Goal: Task Accomplishment & Management: Complete application form

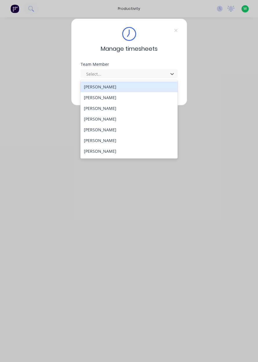
click at [110, 153] on div "[PERSON_NAME]" at bounding box center [128, 151] width 97 height 11
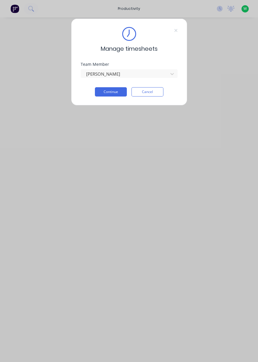
click at [109, 93] on button "Continue" at bounding box center [111, 91] width 32 height 9
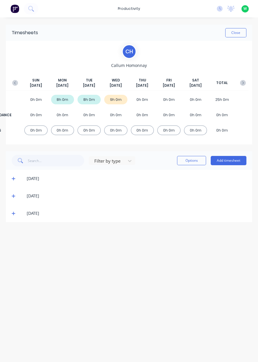
click at [233, 162] on button "Add timesheet" at bounding box center [228, 160] width 36 height 9
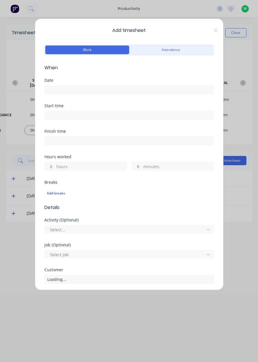
click at [152, 89] on input at bounding box center [129, 89] width 169 height 9
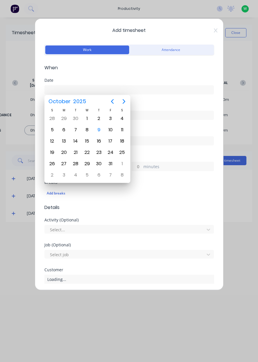
click at [99, 133] on div "9" at bounding box center [98, 129] width 9 height 9
type input "[DATE]"
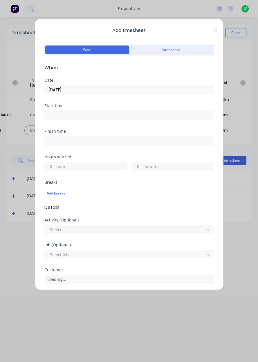
click at [90, 168] on label "hours" at bounding box center [91, 166] width 70 height 7
click at [55, 168] on input "hours" at bounding box center [50, 166] width 10 height 9
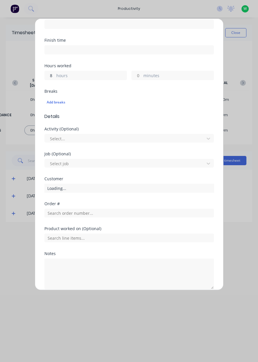
scroll to position [94, 0]
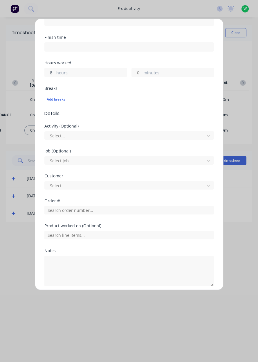
type input "8"
click at [109, 209] on input "text" at bounding box center [128, 210] width 169 height 9
click at [168, 193] on div "Order # 17943 Dendrobium Coal Pty Ltd" at bounding box center [128, 184] width 169 height 21
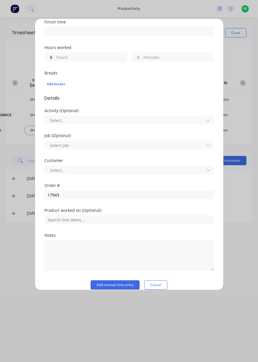
scroll to position [116, 0]
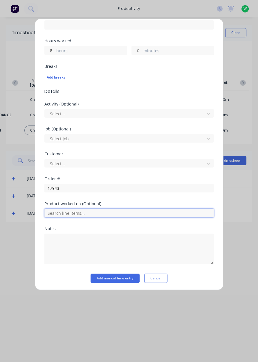
click at [159, 210] on input "text" at bounding box center [128, 213] width 169 height 9
click at [171, 212] on input "text" at bounding box center [128, 213] width 169 height 9
click at [167, 213] on input "text" at bounding box center [128, 213] width 169 height 9
click at [167, 212] on input "text" at bounding box center [128, 213] width 169 height 9
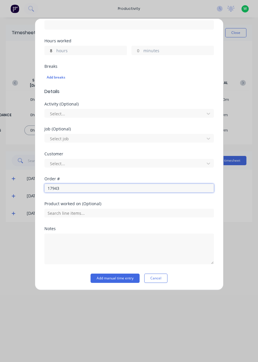
click at [177, 186] on input "17943" at bounding box center [128, 188] width 169 height 9
click at [176, 185] on input "17943" at bounding box center [128, 188] width 169 height 9
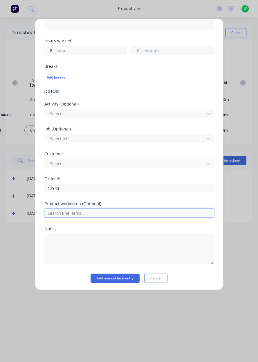
click at [154, 214] on input "text" at bounding box center [128, 213] width 169 height 9
click at [161, 213] on input "text" at bounding box center [128, 213] width 169 height 9
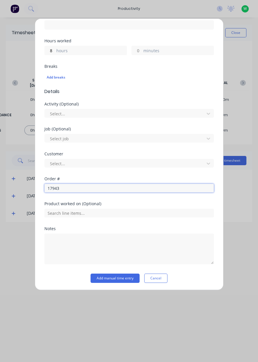
click at [169, 188] on input "17943" at bounding box center [128, 188] width 169 height 9
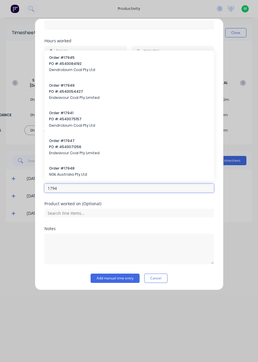
type input "17943"
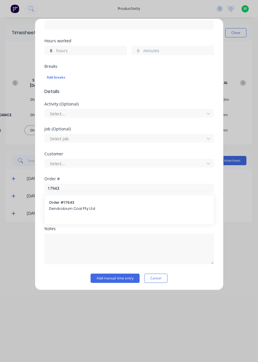
click at [165, 210] on span "Dendrobium Coal Pty Ltd" at bounding box center [129, 208] width 160 height 5
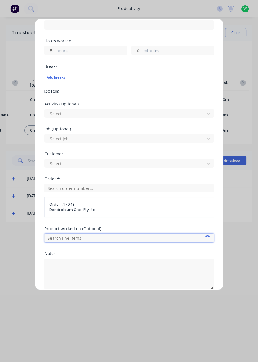
click at [151, 238] on input "text" at bounding box center [128, 238] width 169 height 9
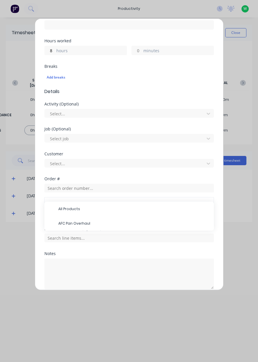
click at [162, 223] on span "AFC Pan Overhaul" at bounding box center [133, 223] width 151 height 5
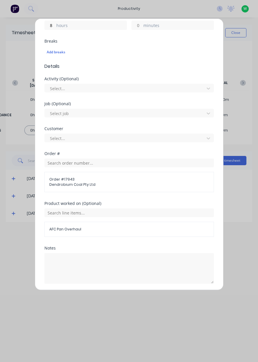
scroll to position [160, 0]
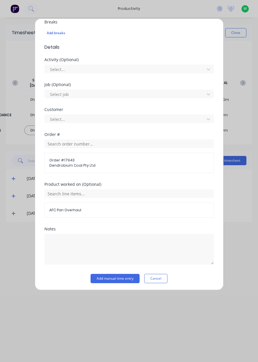
click at [131, 276] on button "Add manual time entry" at bounding box center [114, 278] width 49 height 9
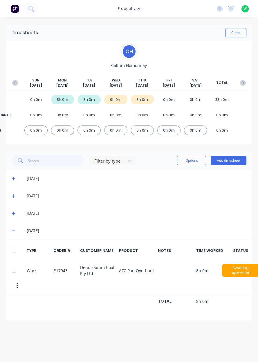
click at [191, 162] on button "Options" at bounding box center [191, 160] width 29 height 9
click at [15, 272] on div at bounding box center [14, 271] width 12 height 12
click at [195, 161] on button "Options" at bounding box center [191, 160] width 29 height 9
click at [185, 176] on div "Delete" at bounding box center [178, 175] width 45 height 8
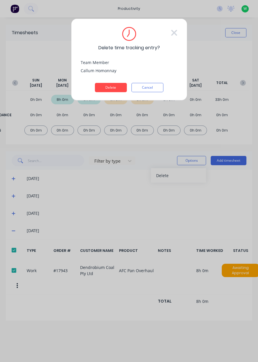
click at [108, 86] on button "Delete" at bounding box center [111, 87] width 32 height 9
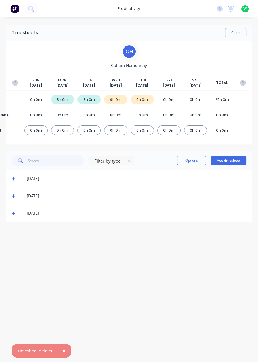
click at [229, 161] on button "Add timesheet" at bounding box center [228, 160] width 36 height 9
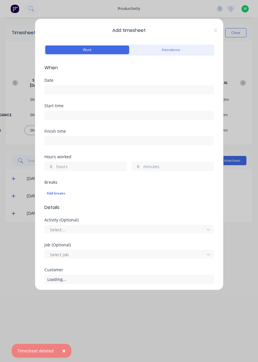
click at [131, 94] on label at bounding box center [128, 89] width 169 height 9
click at [131, 94] on input at bounding box center [129, 89] width 169 height 9
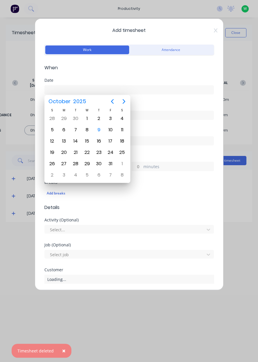
click at [101, 136] on div "16" at bounding box center [99, 141] width 12 height 11
type input "16/10/2025"
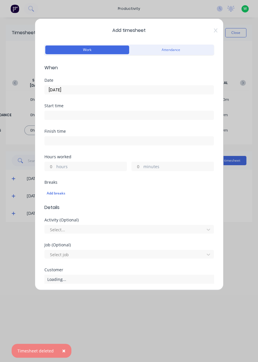
click at [99, 167] on label "hours" at bounding box center [91, 166] width 70 height 7
click at [55, 167] on input "hours" at bounding box center [50, 166] width 10 height 9
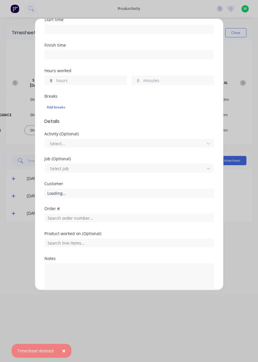
scroll to position [86, 0]
type input "8"
click at [112, 219] on input "text" at bounding box center [128, 217] width 169 height 9
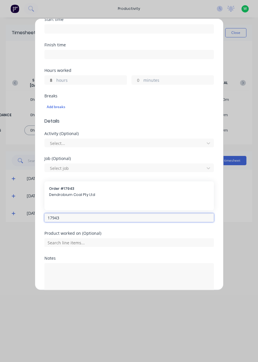
type input "17943"
click at [113, 196] on div "Order # 17943 Dendrobium Coal Pty Ltd" at bounding box center [129, 192] width 160 height 12
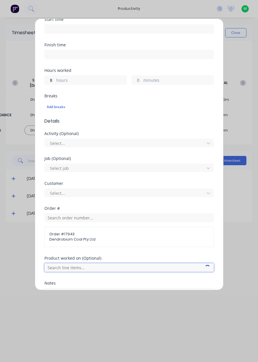
click at [120, 268] on input "text" at bounding box center [128, 267] width 169 height 9
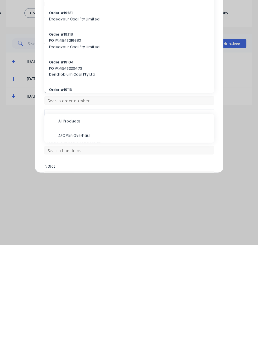
click at [132, 254] on span "AFC Pan Overhaul" at bounding box center [133, 252] width 151 height 5
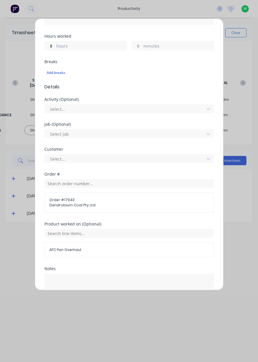
scroll to position [160, 0]
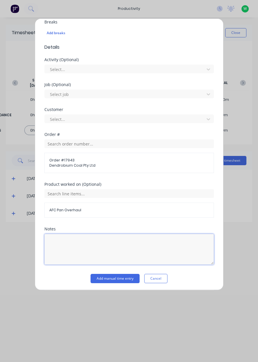
click at [113, 244] on textarea at bounding box center [128, 249] width 169 height 31
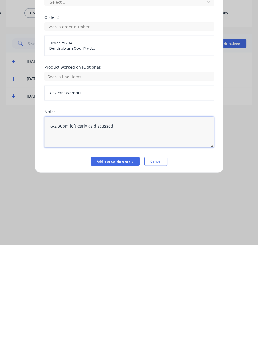
type textarea "6-2:30pm left early as discussed"
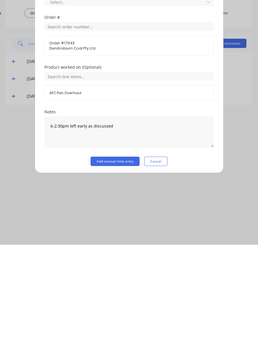
click at [117, 278] on button "Add manual time entry" at bounding box center [114, 278] width 49 height 9
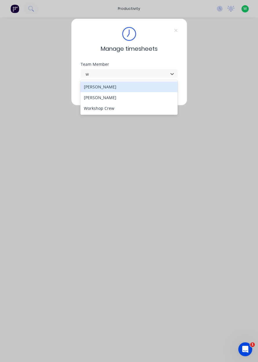
click at [105, 97] on div "[PERSON_NAME]" at bounding box center [128, 97] width 97 height 11
type input "w"
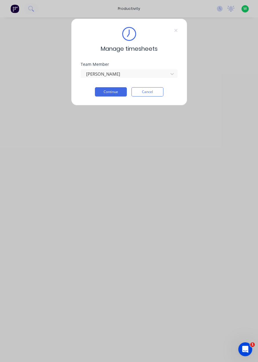
click at [115, 93] on button "Continue" at bounding box center [111, 91] width 32 height 9
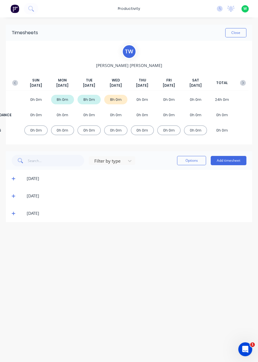
click at [232, 160] on button "Add timesheet" at bounding box center [228, 160] width 36 height 9
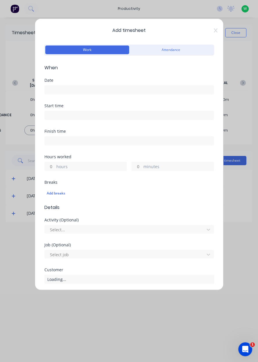
click at [144, 88] on input at bounding box center [129, 89] width 169 height 9
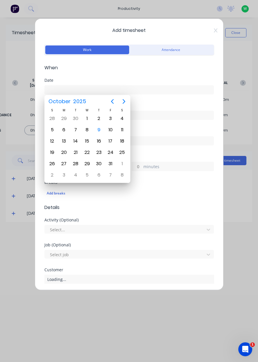
click at [99, 131] on div "9" at bounding box center [98, 129] width 9 height 9
type input "[DATE]"
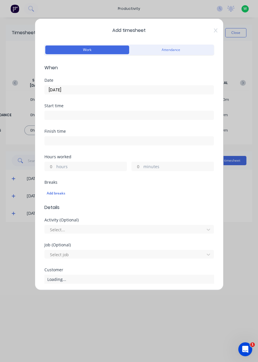
click at [102, 163] on label "hours" at bounding box center [91, 166] width 70 height 7
click at [55, 163] on input "hours" at bounding box center [50, 166] width 10 height 9
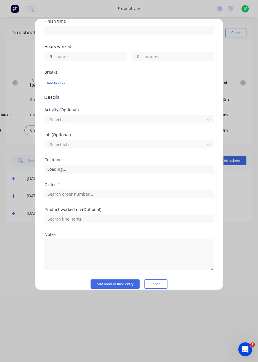
scroll to position [116, 0]
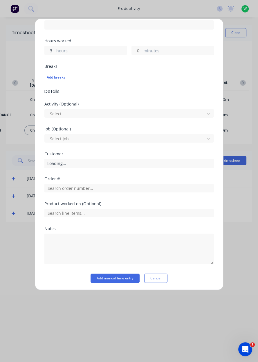
type input "3"
click at [118, 188] on input "text" at bounding box center [128, 188] width 169 height 9
click at [80, 231] on div "Notes" at bounding box center [128, 246] width 169 height 38
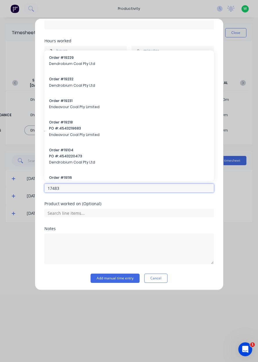
click at [127, 189] on input "17483" at bounding box center [128, 188] width 169 height 9
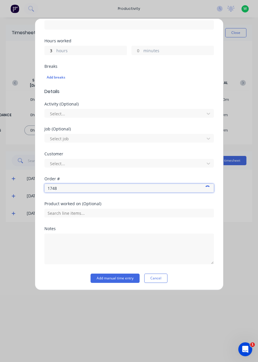
type input "17483"
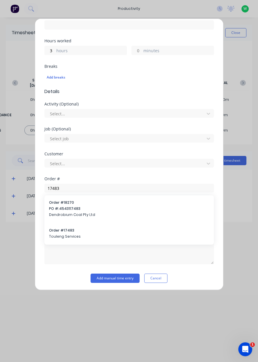
click at [74, 232] on span "Order # 17483" at bounding box center [129, 230] width 160 height 5
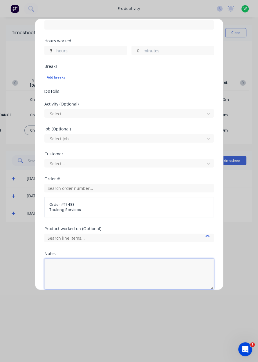
click at [103, 269] on textarea at bounding box center [128, 274] width 169 height 31
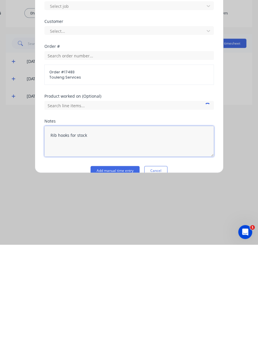
scroll to position [141, 0]
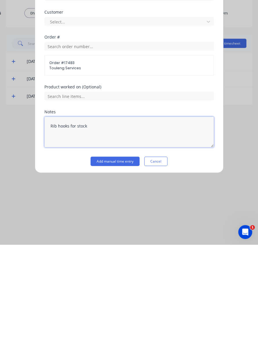
type textarea "Rib hooks for stock"
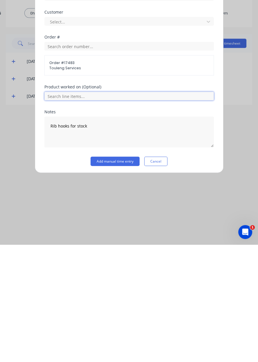
click at [132, 210] on input "text" at bounding box center [128, 213] width 169 height 9
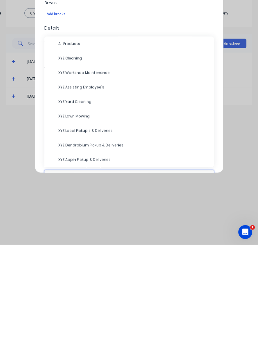
scroll to position [62, 0]
click at [106, 190] on span "XYZ Workshop Maintenance" at bounding box center [133, 190] width 151 height 5
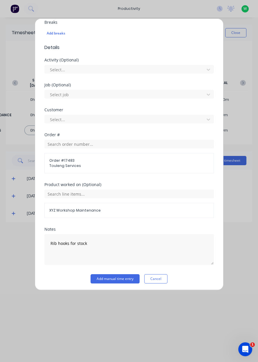
scroll to position [160, 0]
click at [121, 276] on button "Add manual time entry" at bounding box center [114, 278] width 49 height 9
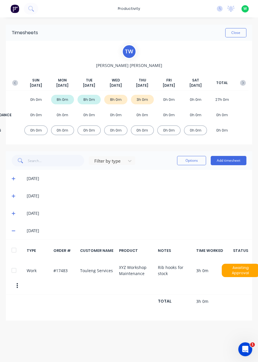
click at [233, 161] on button "Add timesheet" at bounding box center [228, 160] width 36 height 9
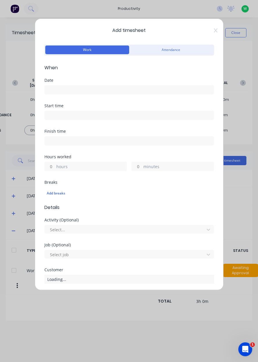
click at [127, 93] on input at bounding box center [129, 89] width 169 height 9
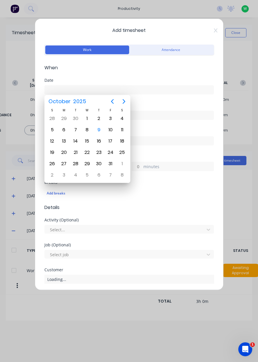
click at [97, 129] on div "9" at bounding box center [98, 129] width 9 height 9
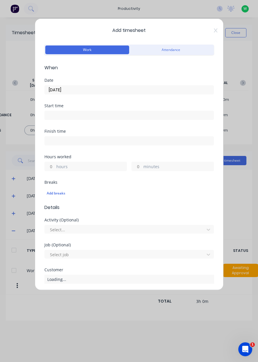
type input "[DATE]"
click at [107, 169] on label "hours" at bounding box center [91, 166] width 70 height 7
click at [55, 169] on input "hours" at bounding box center [50, 166] width 10 height 9
type input "1.5"
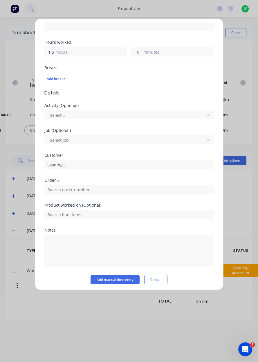
scroll to position [114, 0]
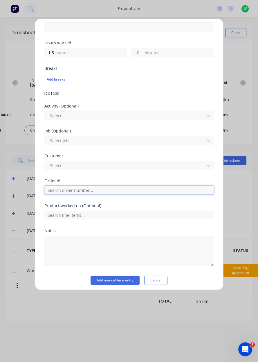
click at [100, 192] on input "text" at bounding box center [128, 190] width 169 height 9
type input "18835"
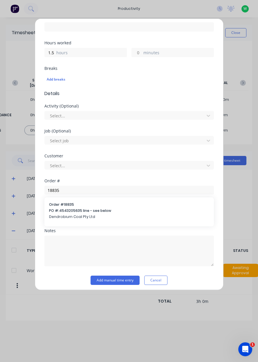
click at [84, 210] on span "PO #: 4543205635 line - see below" at bounding box center [129, 210] width 160 height 5
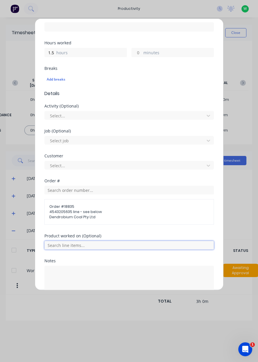
click at [136, 243] on input "text" at bounding box center [128, 245] width 169 height 9
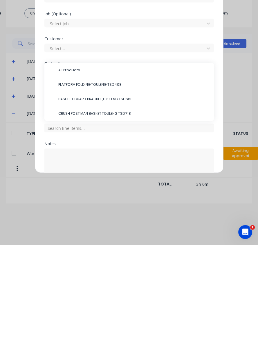
click at [103, 202] on span "PLATFORM,FOLDING,TOULENG TSD408" at bounding box center [133, 201] width 151 height 5
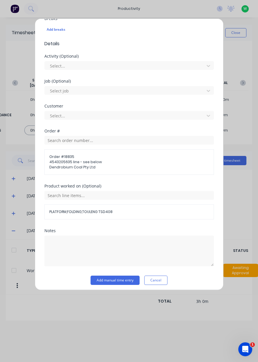
scroll to position [163, 0]
click at [121, 278] on button "Add manual time entry" at bounding box center [114, 280] width 49 height 9
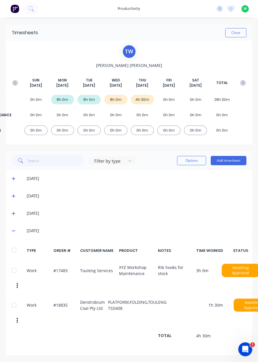
click at [229, 161] on button "Add timesheet" at bounding box center [228, 160] width 36 height 9
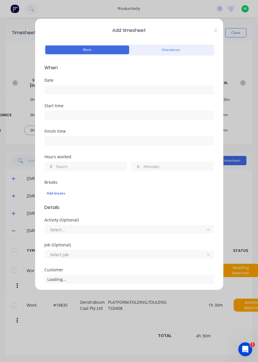
click at [127, 93] on input at bounding box center [129, 89] width 169 height 9
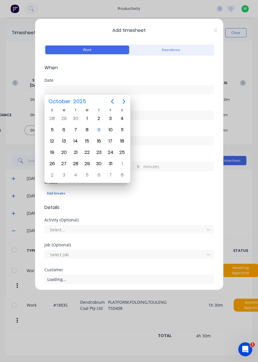
click at [98, 130] on div "9" at bounding box center [98, 129] width 9 height 9
type input "[DATE]"
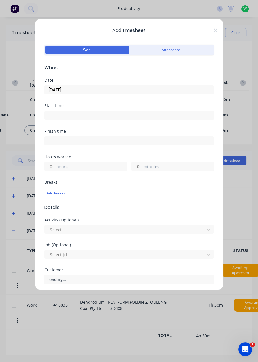
click at [108, 169] on label "hours" at bounding box center [91, 166] width 70 height 7
click at [55, 169] on input "hours" at bounding box center [50, 166] width 10 height 9
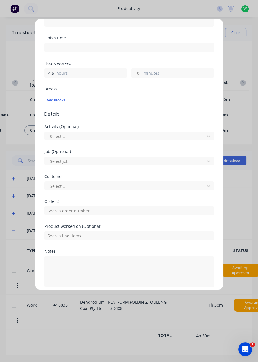
scroll to position [93, 0]
type input "4.5"
click at [101, 210] on input "text" at bounding box center [128, 210] width 169 height 9
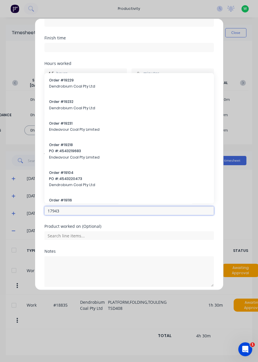
click at [116, 211] on input "17943" at bounding box center [128, 210] width 169 height 9
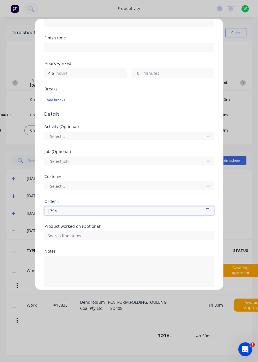
type input "17943"
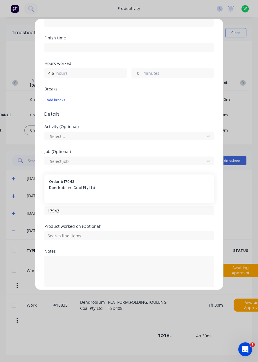
click at [81, 188] on span "Dendrobium Coal Pty Ltd" at bounding box center [129, 187] width 160 height 5
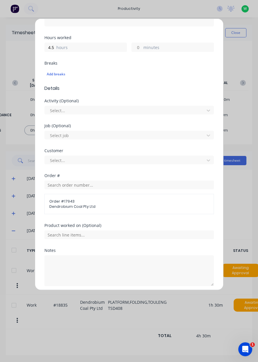
scroll to position [141, 0]
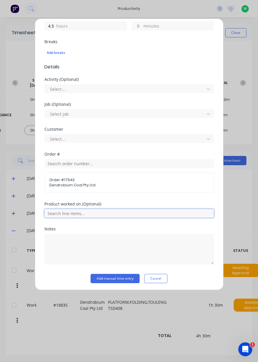
click at [134, 210] on input "text" at bounding box center [128, 213] width 169 height 9
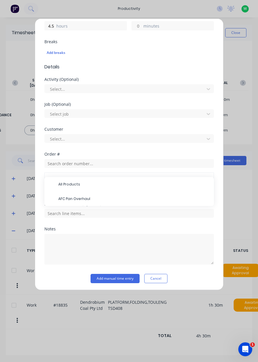
click at [87, 199] on span "AFC Pan Overhaul" at bounding box center [133, 198] width 151 height 5
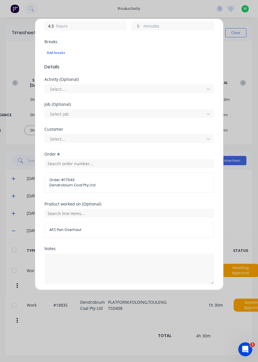
scroll to position [160, 0]
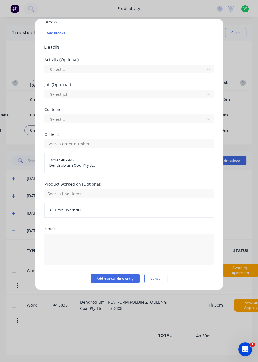
click at [126, 277] on button "Add manual time entry" at bounding box center [114, 278] width 49 height 9
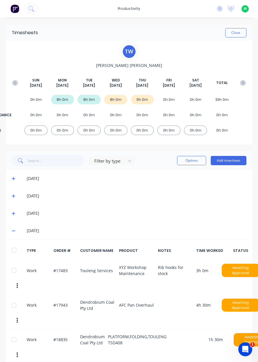
scroll to position [2, 0]
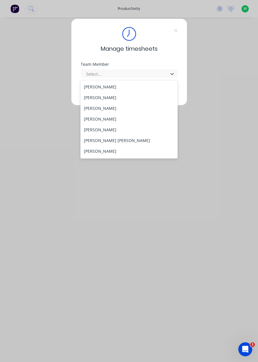
scroll to position [56, 0]
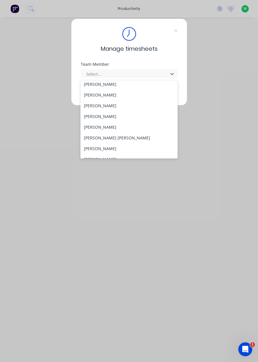
click at [102, 147] on div "[PERSON_NAME]" at bounding box center [128, 148] width 97 height 11
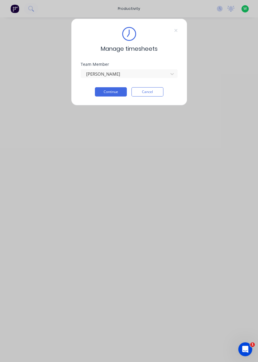
click at [107, 90] on button "Continue" at bounding box center [111, 91] width 32 height 9
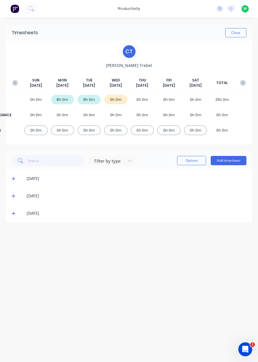
click at [231, 161] on button "Add timesheet" at bounding box center [228, 160] width 36 height 9
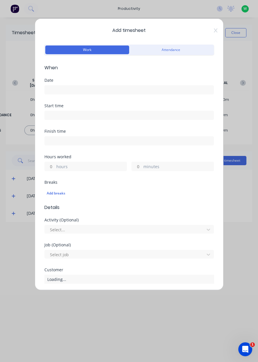
click at [51, 90] on input at bounding box center [129, 89] width 169 height 9
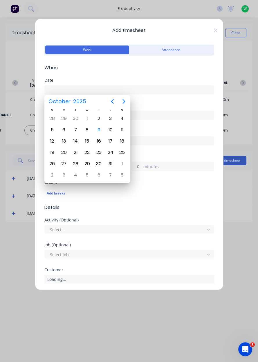
click at [99, 131] on div "9" at bounding box center [98, 129] width 9 height 9
type input "[DATE]"
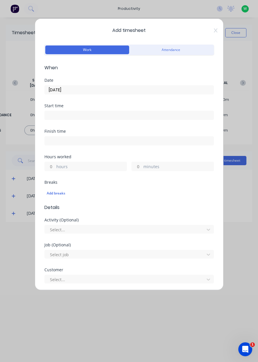
click at [60, 166] on label "hours" at bounding box center [91, 166] width 70 height 7
click at [55, 166] on input "hours" at bounding box center [50, 166] width 10 height 9
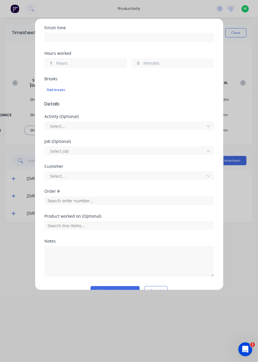
scroll to position [108, 0]
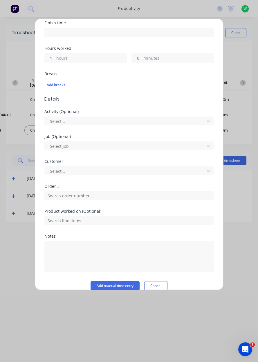
type input "1"
click at [58, 192] on input "text" at bounding box center [128, 195] width 169 height 9
click at [57, 217] on input "text" at bounding box center [128, 220] width 169 height 9
click at [61, 220] on input "text" at bounding box center [128, 220] width 169 height 9
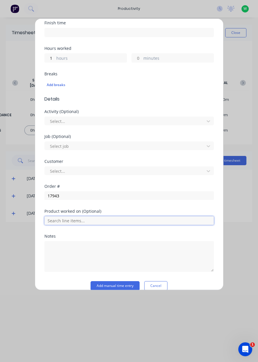
scroll to position [116, 0]
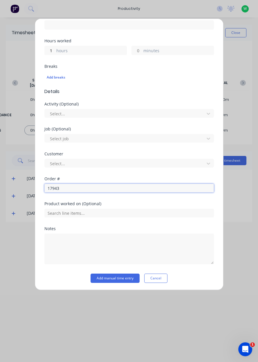
click at [70, 189] on input "17943" at bounding box center [128, 188] width 169 height 9
click at [65, 187] on input "17943" at bounding box center [128, 188] width 169 height 9
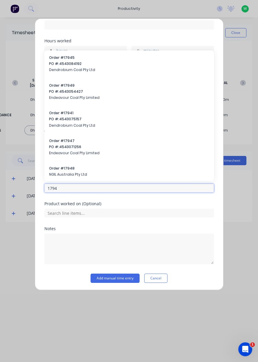
type input "17943"
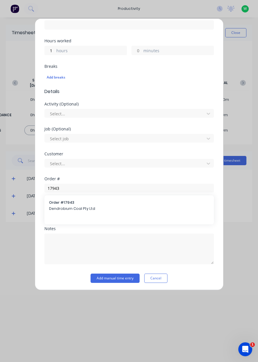
click at [65, 206] on span "Dendrobium Coal Pty Ltd" at bounding box center [129, 208] width 160 height 5
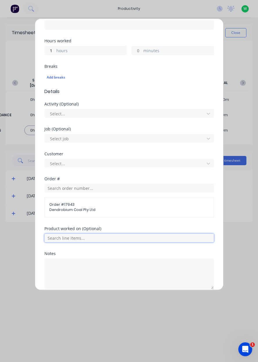
click at [68, 236] on input "text" at bounding box center [128, 238] width 169 height 9
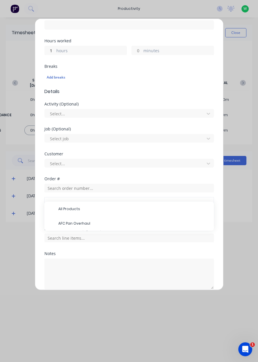
click at [77, 223] on span "AFC Pan Overhaul" at bounding box center [133, 223] width 151 height 5
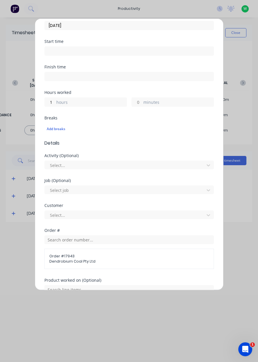
scroll to position [64, 0]
click at [57, 103] on label "hours" at bounding box center [91, 102] width 70 height 7
click at [55, 103] on input "1" at bounding box center [50, 102] width 10 height 9
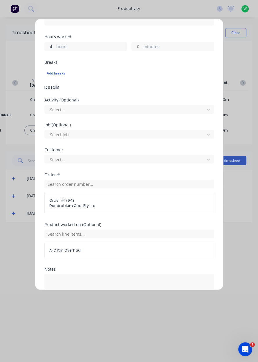
scroll to position [120, 0]
type input "4"
click at [62, 182] on input "text" at bounding box center [128, 183] width 169 height 9
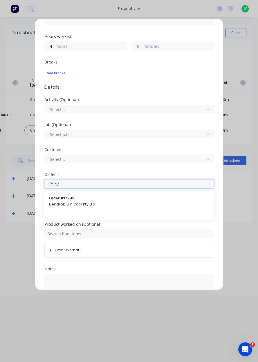
type input "17943"
click at [63, 200] on div "Order # 17943 Dendrobium Coal Pty Ltd" at bounding box center [129, 202] width 160 height 12
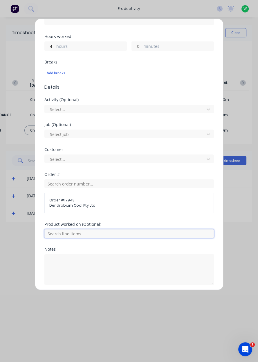
click at [69, 231] on input "text" at bounding box center [128, 233] width 169 height 9
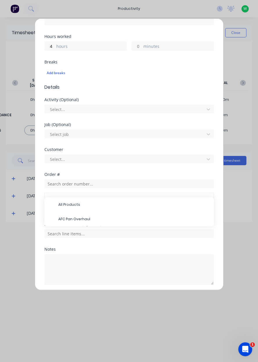
click at [72, 217] on span "AFC Pan Overhaul" at bounding box center [133, 218] width 151 height 5
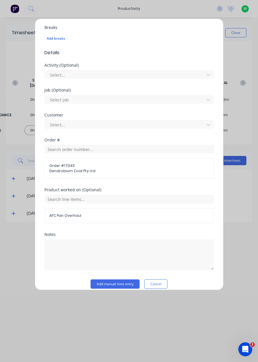
scroll to position [160, 0]
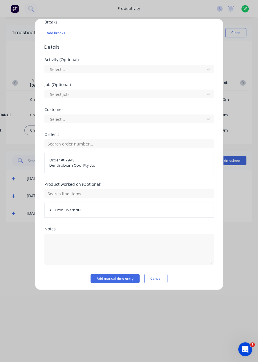
click at [115, 277] on button "Add manual time entry" at bounding box center [114, 278] width 49 height 9
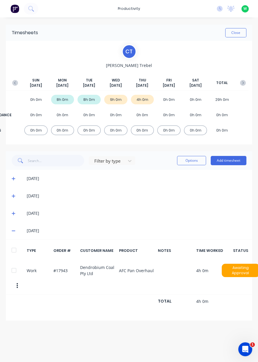
click at [231, 161] on button "Add timesheet" at bounding box center [228, 160] width 36 height 9
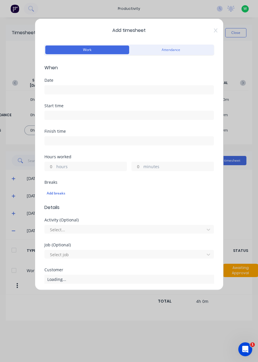
click at [60, 92] on input at bounding box center [129, 89] width 169 height 9
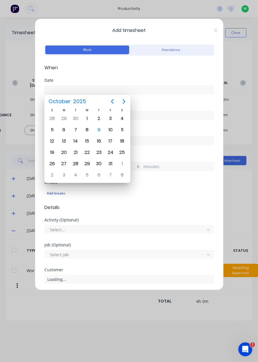
click at [99, 131] on div "9" at bounding box center [98, 129] width 9 height 9
type input "[DATE]"
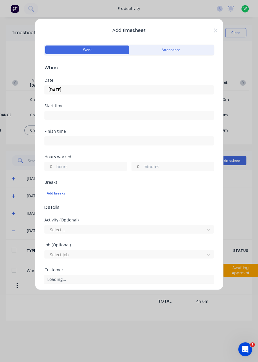
click at [67, 165] on label "hours" at bounding box center [91, 166] width 70 height 7
click at [55, 165] on input "hours" at bounding box center [50, 166] width 10 height 9
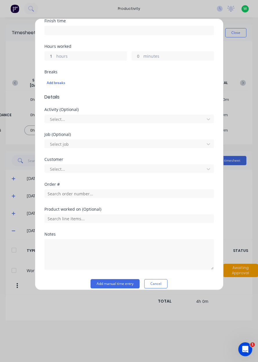
scroll to position [116, 0]
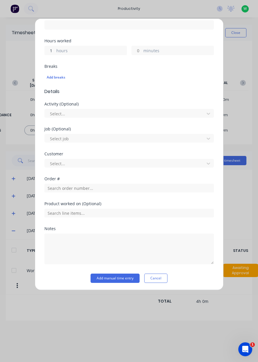
type input "1"
click at [63, 187] on input "text" at bounding box center [128, 188] width 169 height 9
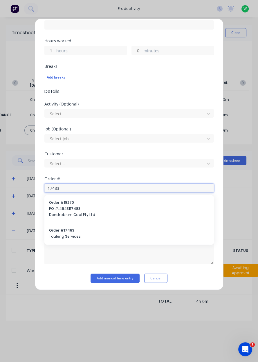
type input "17483"
click at [61, 235] on span "Touleng Services" at bounding box center [129, 236] width 160 height 5
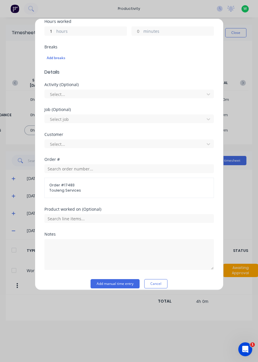
scroll to position [141, 0]
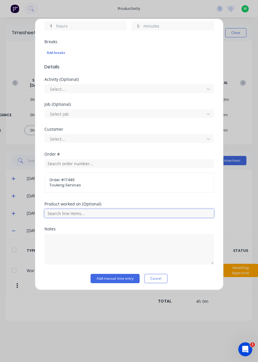
click at [69, 212] on input "text" at bounding box center [128, 213] width 169 height 9
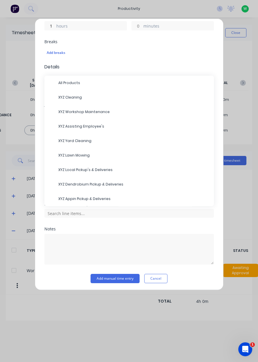
click at [84, 185] on span "XYZ Dendrobium Pickup & Deliveries" at bounding box center [133, 184] width 151 height 5
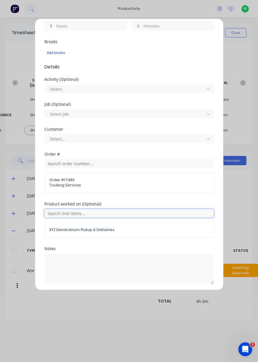
click at [66, 212] on input "text" at bounding box center [128, 213] width 169 height 9
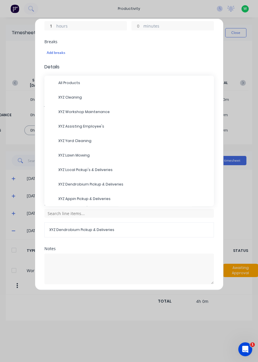
click at [79, 183] on span "XYZ Dendrobium Pickup & Deliveries" at bounding box center [133, 184] width 151 height 5
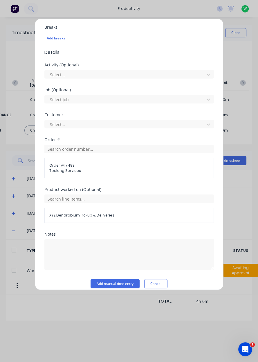
scroll to position [160, 0]
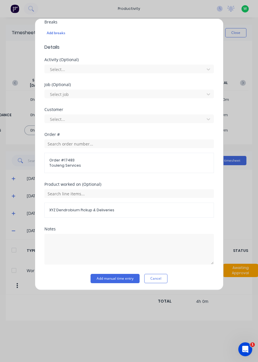
click at [118, 277] on button "Add manual time entry" at bounding box center [114, 278] width 49 height 9
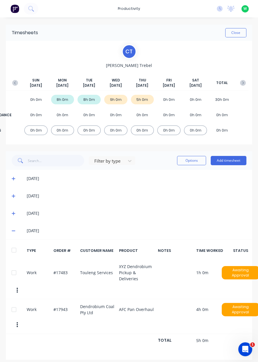
click at [231, 162] on button "Add timesheet" at bounding box center [228, 160] width 36 height 9
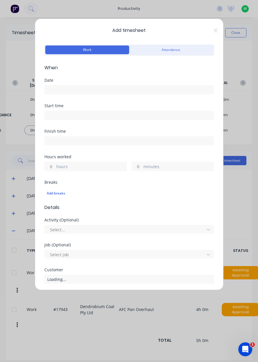
click at [68, 90] on input at bounding box center [129, 89] width 169 height 9
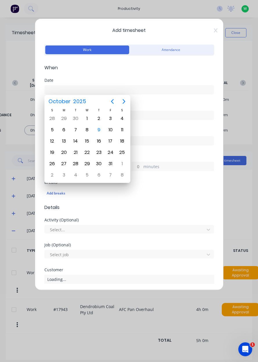
click at [97, 133] on div "9" at bounding box center [99, 129] width 12 height 11
type input "[DATE]"
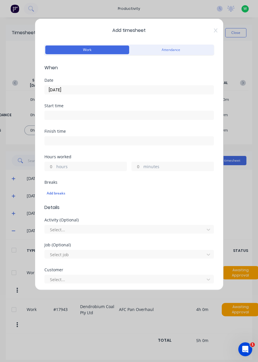
click at [64, 164] on label "hours" at bounding box center [91, 166] width 70 height 7
click at [55, 164] on input "hours" at bounding box center [50, 166] width 10 height 9
type input "4"
click at [76, 168] on label "hours" at bounding box center [91, 166] width 70 height 7
click at [55, 168] on input "4" at bounding box center [50, 166] width 10 height 9
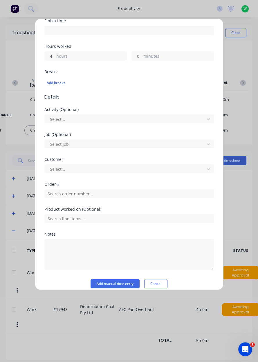
scroll to position [114, 0]
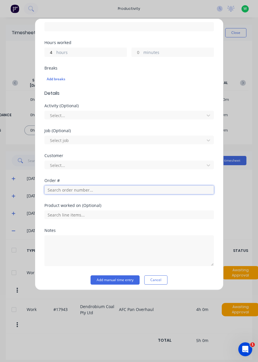
click at [65, 191] on input "text" at bounding box center [128, 189] width 169 height 9
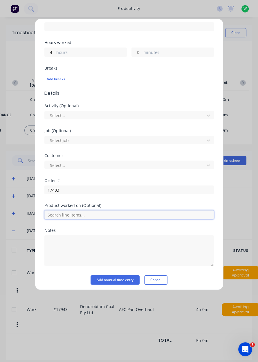
click at [67, 215] on input "text" at bounding box center [128, 214] width 169 height 9
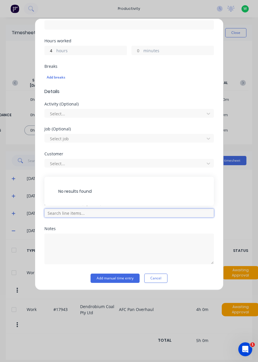
click at [68, 211] on input "text" at bounding box center [128, 213] width 169 height 9
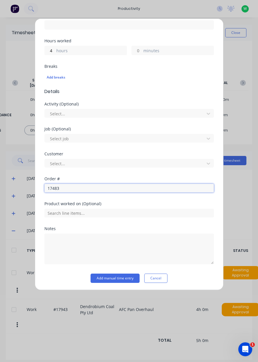
click at [74, 188] on input "17483" at bounding box center [128, 188] width 169 height 9
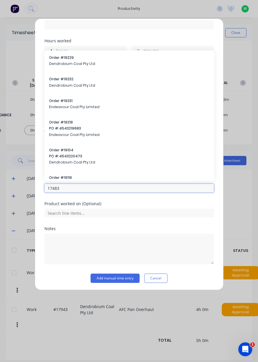
click at [67, 190] on input "17483" at bounding box center [128, 188] width 169 height 9
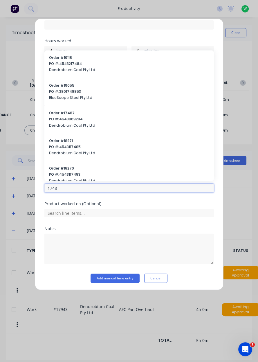
type input "17483"
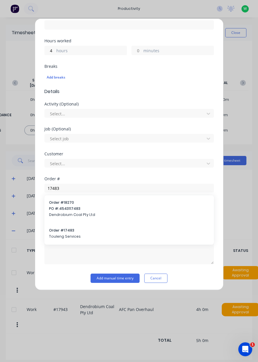
click at [63, 234] on span "Touleng Services" at bounding box center [129, 236] width 160 height 5
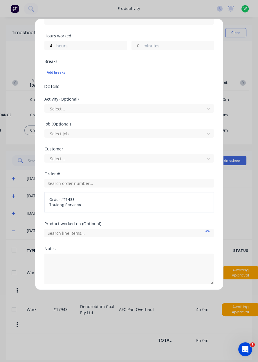
scroll to position [141, 0]
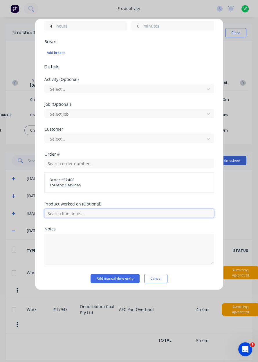
click at [85, 211] on input "text" at bounding box center [128, 213] width 169 height 9
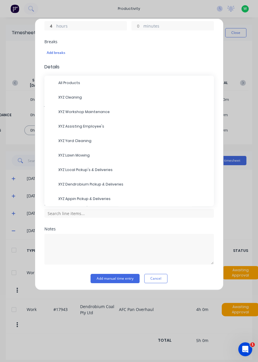
click at [79, 141] on span "XYZ Yard Cleaning" at bounding box center [133, 140] width 151 height 5
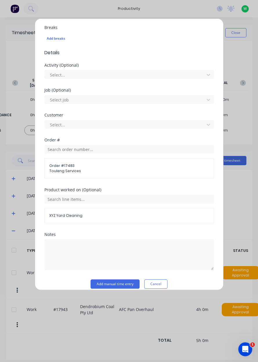
scroll to position [153, 0]
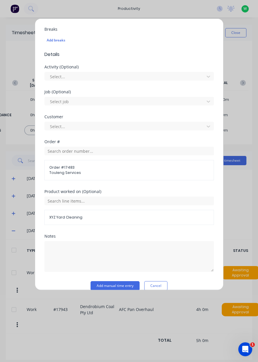
click at [113, 285] on button "Add manual time entry" at bounding box center [114, 285] width 49 height 9
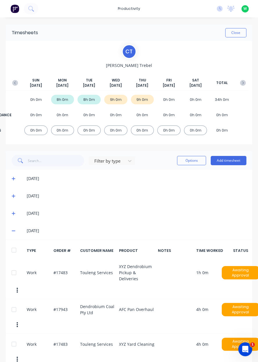
click at [239, 33] on button "Close" at bounding box center [235, 32] width 21 height 9
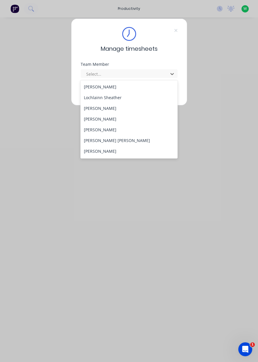
scroll to position [185, 0]
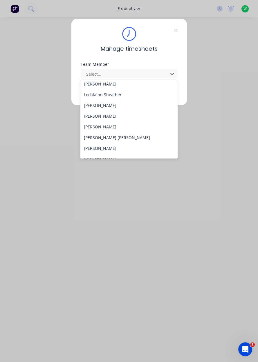
click at [114, 111] on div "[PERSON_NAME]" at bounding box center [128, 116] width 97 height 11
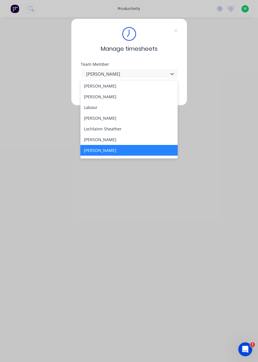
scroll to position [155, 0]
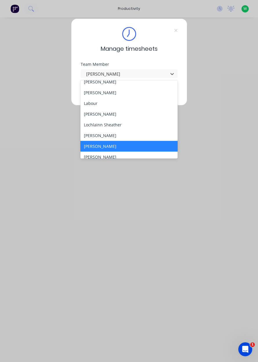
click at [114, 134] on div "[PERSON_NAME]" at bounding box center [128, 135] width 97 height 11
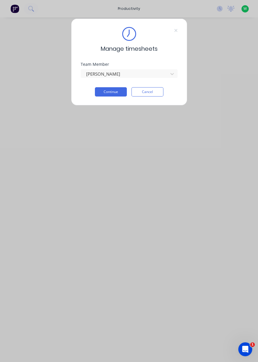
click at [116, 91] on button "Continue" at bounding box center [111, 91] width 32 height 9
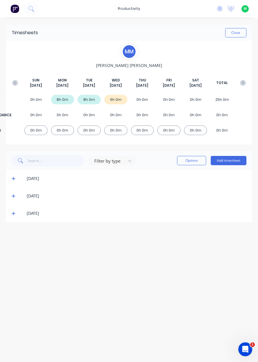
click at [229, 161] on button "Add timesheet" at bounding box center [228, 160] width 36 height 9
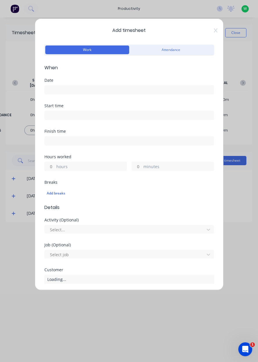
click at [66, 89] on input at bounding box center [129, 89] width 169 height 9
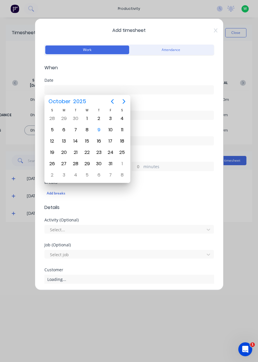
click at [102, 128] on div "9" at bounding box center [98, 129] width 9 height 9
type input "[DATE]"
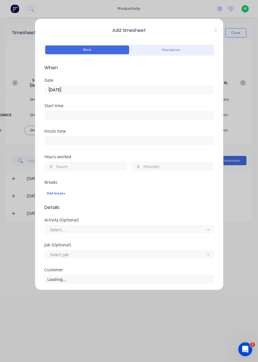
click at [56, 167] on label "hours" at bounding box center [91, 166] width 70 height 7
click at [55, 167] on input "hours" at bounding box center [50, 166] width 10 height 9
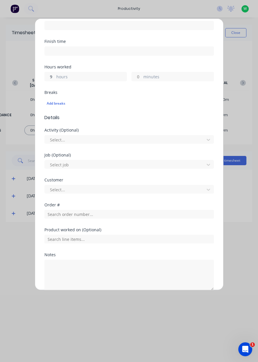
scroll to position [94, 0]
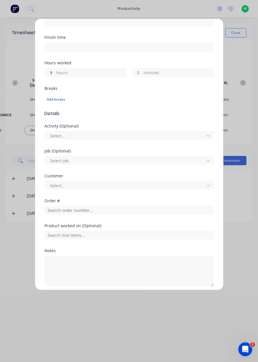
type input "9"
click at [56, 210] on input "text" at bounding box center [128, 210] width 169 height 9
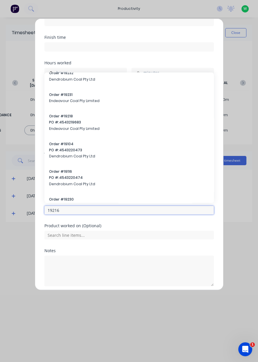
scroll to position [30, 0]
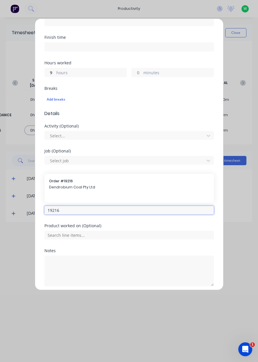
type input "19216"
click at [68, 187] on span "Dendrobium Coal Pty Ltd" at bounding box center [129, 187] width 160 height 5
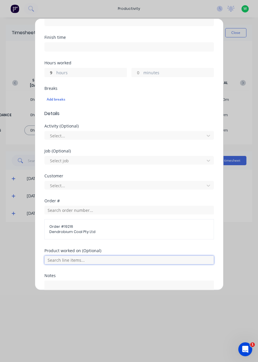
click at [78, 259] on input "text" at bounding box center [128, 260] width 169 height 9
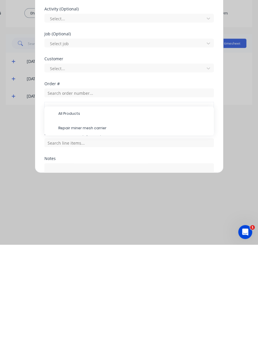
click at [98, 243] on span "Repair miner mesh carrier" at bounding box center [133, 245] width 151 height 5
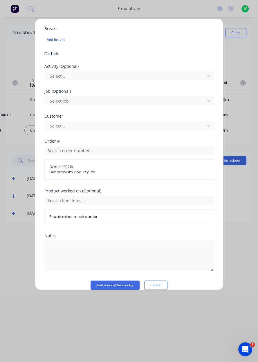
scroll to position [160, 0]
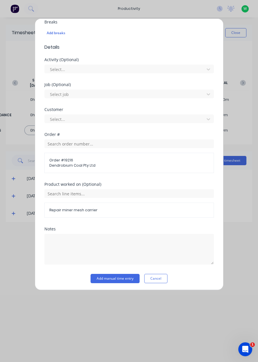
click at [123, 275] on button "Add manual time entry" at bounding box center [114, 278] width 49 height 9
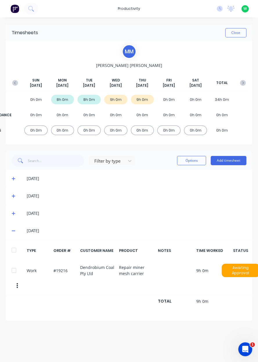
click at [238, 33] on button "Close" at bounding box center [235, 32] width 21 height 9
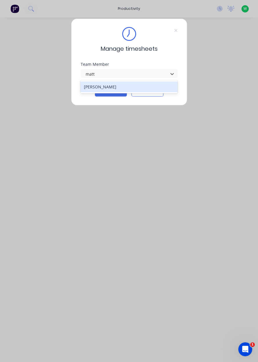
click at [139, 89] on div "[PERSON_NAME]" at bounding box center [128, 86] width 97 height 11
type input "matt"
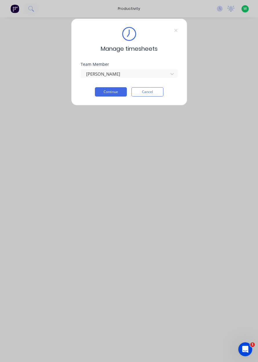
click at [116, 93] on button "Continue" at bounding box center [111, 91] width 32 height 9
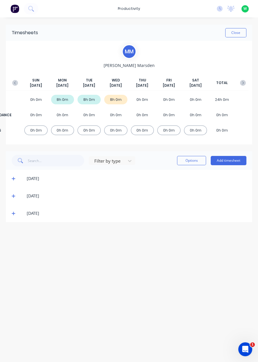
click at [238, 161] on button "Add timesheet" at bounding box center [228, 160] width 36 height 9
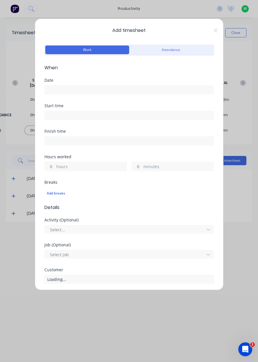
click at [140, 91] on input at bounding box center [129, 89] width 169 height 9
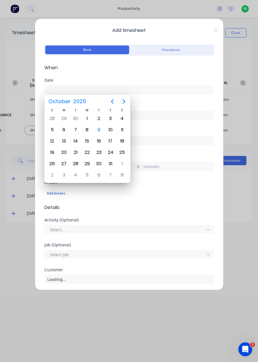
click at [99, 130] on div "9" at bounding box center [98, 129] width 9 height 9
type input "[DATE]"
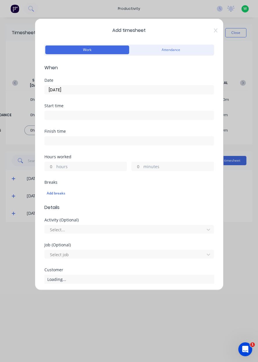
click at [103, 164] on label "hours" at bounding box center [91, 166] width 70 height 7
click at [55, 164] on input "hours" at bounding box center [50, 166] width 10 height 9
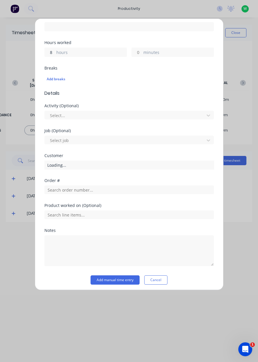
scroll to position [114, 0]
type input "8"
click at [103, 191] on input "text" at bounding box center [128, 189] width 169 height 9
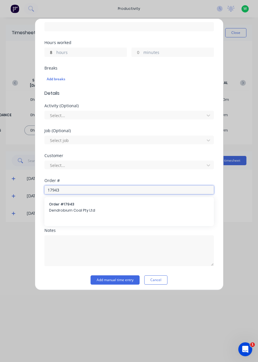
type input "17943"
click at [98, 209] on span "Dendrobium Coal Pty Ltd" at bounding box center [129, 210] width 160 height 5
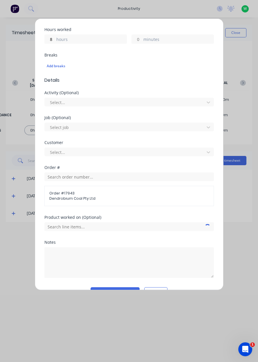
scroll to position [141, 0]
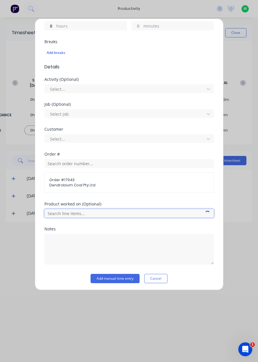
click at [111, 211] on input "text" at bounding box center [128, 213] width 169 height 9
click at [120, 214] on input "text" at bounding box center [128, 213] width 169 height 9
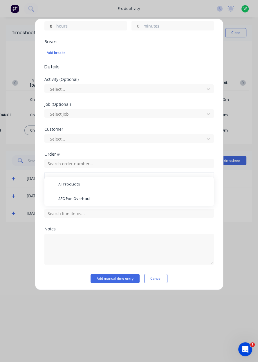
click at [106, 196] on span "AFC Pan Overhaul" at bounding box center [133, 198] width 151 height 5
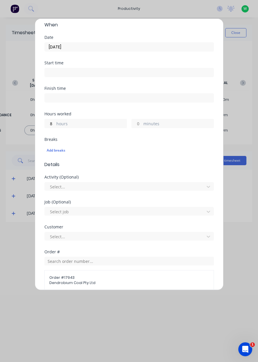
scroll to position [160, 0]
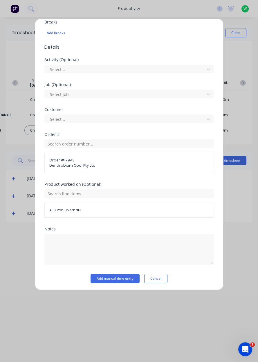
click at [117, 275] on button "Add manual time entry" at bounding box center [114, 278] width 49 height 9
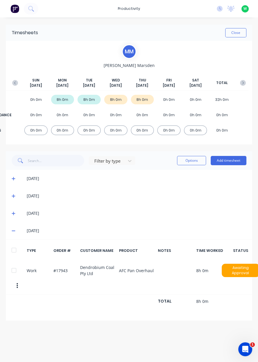
click at [12, 211] on icon at bounding box center [14, 213] width 4 height 4
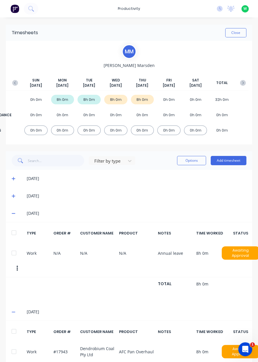
click at [13, 213] on icon at bounding box center [13, 213] width 3 height 1
